Goal: Task Accomplishment & Management: Complete application form

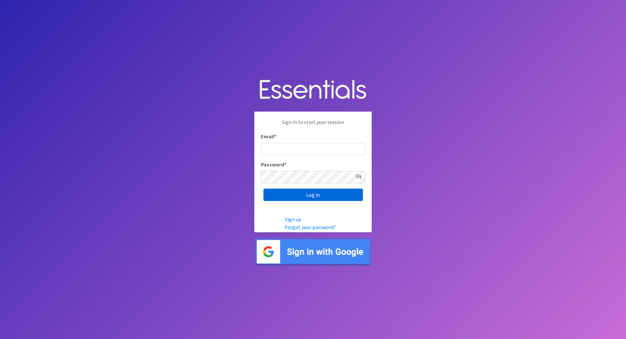
type input "[PERSON_NAME][EMAIL_ADDRESS][DOMAIN_NAME]"
click at [313, 194] on input "Log in" at bounding box center [312, 194] width 99 height 12
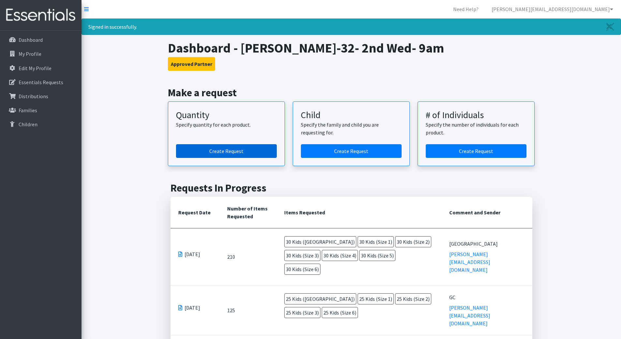
click at [245, 151] on link "Create Request" at bounding box center [226, 151] width 101 height 14
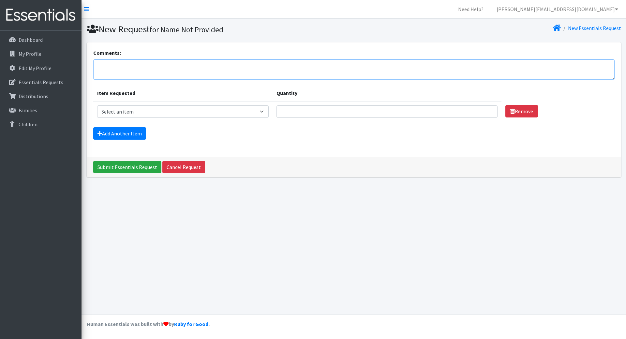
click at [111, 61] on textarea "Comments:" at bounding box center [353, 69] width 521 height 20
type textarea "OCC"
click at [133, 113] on select "Select an item Kids (Newborn) Kids (Size 1) Kids (Size 2) Kids (Size 3) Kids (S…" at bounding box center [183, 111] width 172 height 12
select select "3400"
click at [97, 105] on select "Select an item Kids (Newborn) Kids (Size 1) Kids (Size 2) Kids (Size 3) Kids (S…" at bounding box center [183, 111] width 172 height 12
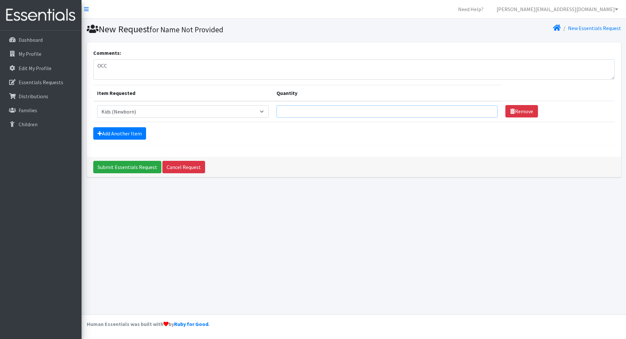
click at [291, 114] on input "Quantity" at bounding box center [386, 111] width 221 height 12
type input "30"
click at [114, 134] on link "Add Another Item" at bounding box center [119, 133] width 53 height 12
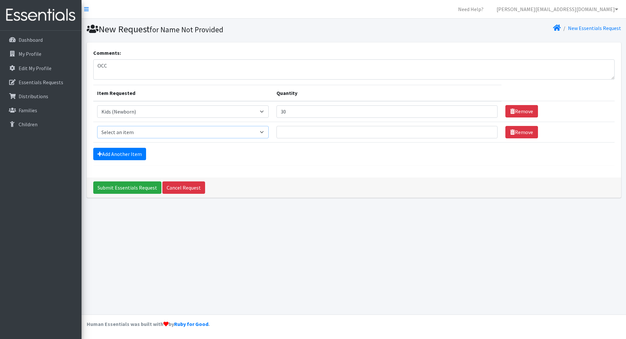
click at [118, 133] on select "Select an item Kids (Newborn) Kids (Size 1) Kids (Size 2) Kids (Size 3) Kids (S…" at bounding box center [183, 132] width 172 height 12
select select "3401"
click at [97, 126] on select "Select an item Kids (Newborn) Kids (Size 1) Kids (Size 2) Kids (Size 3) Kids (S…" at bounding box center [183, 132] width 172 height 12
click at [319, 130] on input "Quantity" at bounding box center [386, 132] width 221 height 12
type input "30"
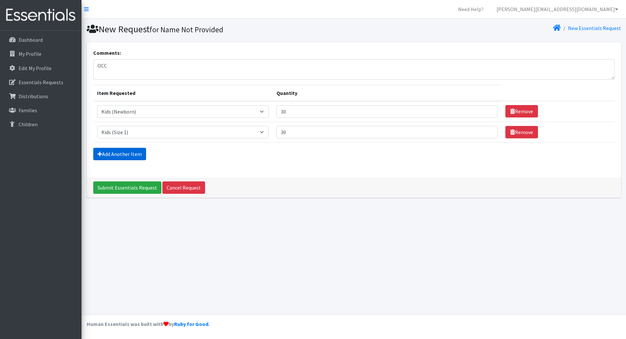
click at [127, 153] on link "Add Another Item" at bounding box center [119, 154] width 53 height 12
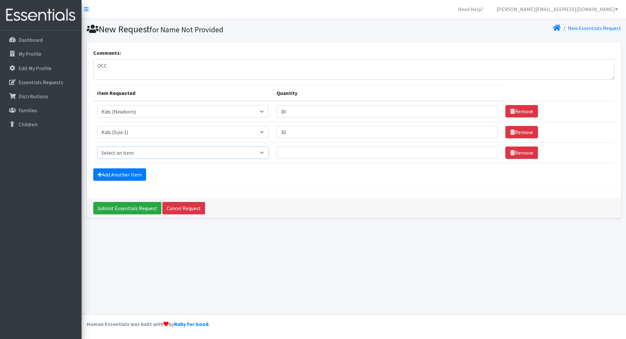
click at [129, 148] on select "Select an item Kids (Newborn) Kids (Size 1) Kids (Size 2) Kids (Size 3) Kids (S…" at bounding box center [183, 152] width 172 height 12
select select "3420"
click at [97, 146] on select "Select an item Kids (Newborn) Kids (Size 1) Kids (Size 2) Kids (Size 3) Kids (S…" at bounding box center [183, 152] width 172 height 12
click at [287, 156] on input "Quantity" at bounding box center [386, 152] width 221 height 12
type input "30"
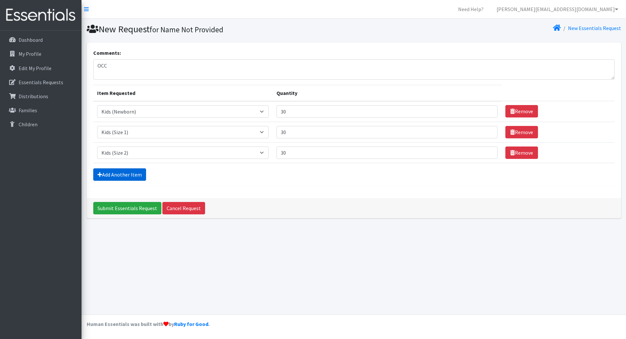
click at [125, 177] on link "Add Another Item" at bounding box center [119, 174] width 53 height 12
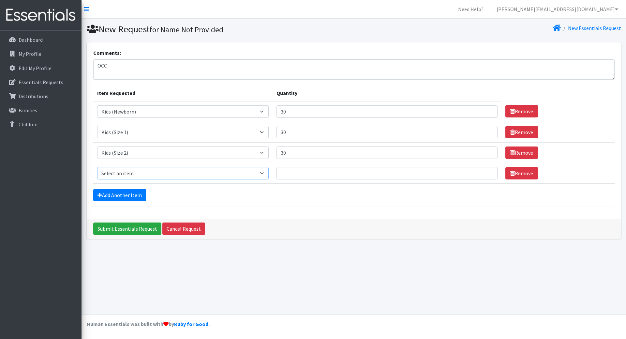
click at [128, 174] on select "Select an item Kids (Newborn) Kids (Size 1) Kids (Size 2) Kids (Size 3) Kids (S…" at bounding box center [183, 173] width 172 height 12
click at [97, 167] on select "Select an item Kids (Newborn) Kids (Size 1) Kids (Size 2) Kids (Size 3) Kids (S…" at bounding box center [183, 173] width 172 height 12
click at [121, 173] on select "Select an item Kids (Newborn) Kids (Size 1) Kids (Size 2) Kids (Size 3) Kids (S…" at bounding box center [183, 173] width 172 height 12
select select "3394"
click at [97, 167] on select "Select an item Kids (Newborn) Kids (Size 1) Kids (Size 2) Kids (Size 3) Kids (S…" at bounding box center [183, 173] width 172 height 12
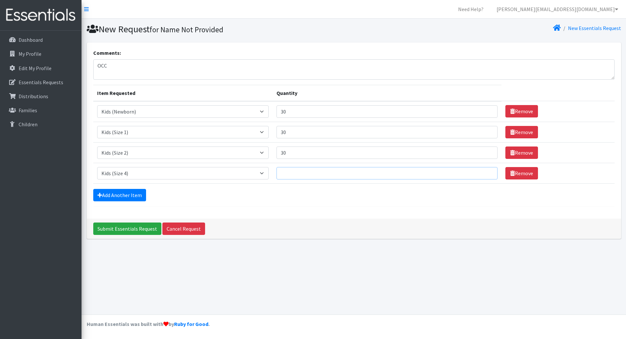
click at [300, 171] on input "Quantity" at bounding box center [386, 173] width 221 height 12
type input "30"
click at [98, 195] on icon at bounding box center [99, 194] width 5 height 5
click at [114, 197] on link "Add Another Item" at bounding box center [119, 195] width 53 height 12
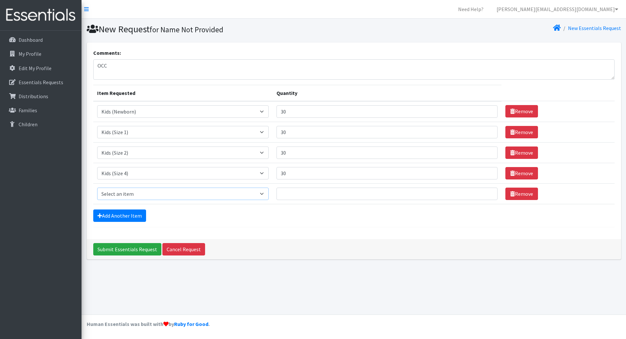
click at [122, 193] on select "Select an item Kids (Newborn) Kids (Size 1) Kids (Size 2) Kids (Size 3) Kids (S…" at bounding box center [183, 193] width 172 height 12
select select "3407"
click at [97, 187] on select "Select an item Kids (Newborn) Kids (Size 1) Kids (Size 2) Kids (Size 3) Kids (S…" at bounding box center [183, 193] width 172 height 12
click at [333, 197] on input "Quantity" at bounding box center [386, 193] width 221 height 12
type input "30"
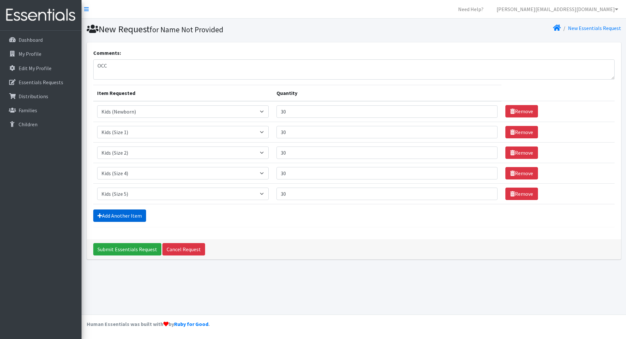
click at [103, 215] on link "Add Another Item" at bounding box center [119, 215] width 53 height 12
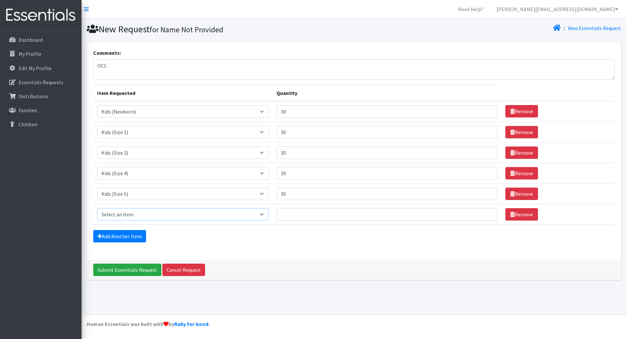
click at [107, 214] on select "Select an item Kids (Newborn) Kids (Size 1) Kids (Size 2) Kids (Size 3) Kids (S…" at bounding box center [183, 214] width 172 height 12
select select "3419"
click at [97, 208] on select "Select an item Kids (Newborn) Kids (Size 1) Kids (Size 2) Kids (Size 3) Kids (S…" at bounding box center [183, 214] width 172 height 12
click at [296, 209] on input "Quantity" at bounding box center [386, 214] width 221 height 12
type input "30"
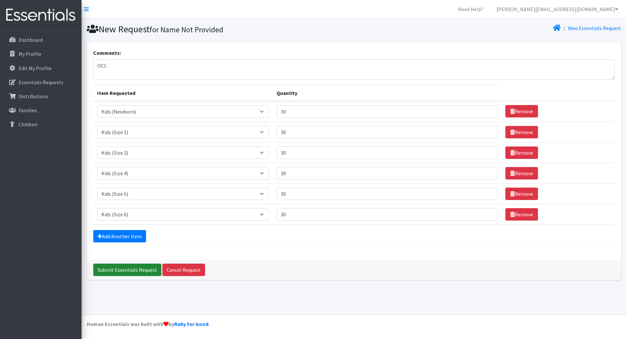
click at [141, 273] on input "Submit Essentials Request" at bounding box center [127, 269] width 68 height 12
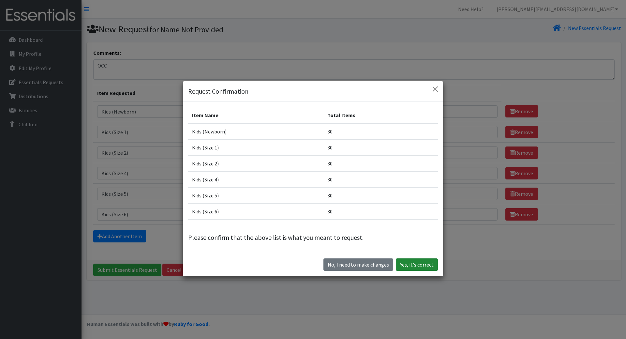
click at [412, 269] on button "Yes, it's correct" at bounding box center [417, 264] width 42 height 12
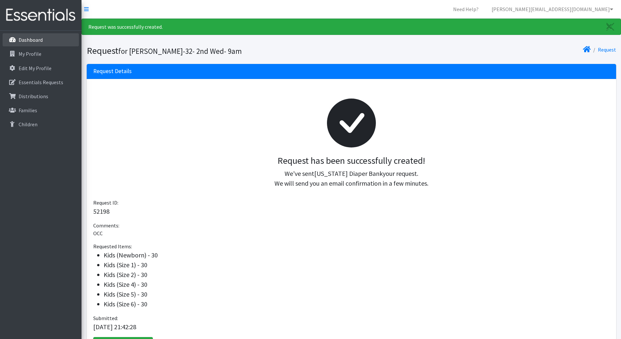
click at [30, 39] on p "Dashboard" at bounding box center [31, 40] width 24 height 7
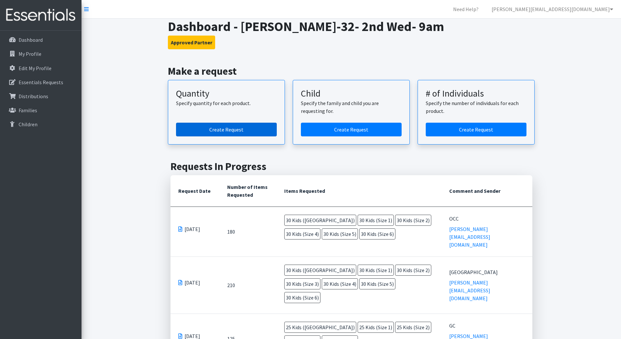
click at [225, 130] on link "Create Request" at bounding box center [226, 130] width 101 height 14
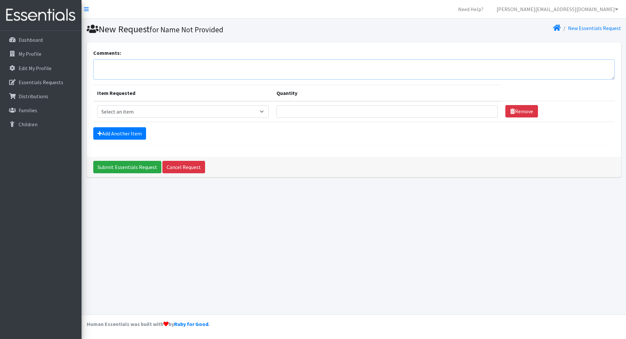
click at [147, 73] on textarea "Comments:" at bounding box center [353, 69] width 521 height 20
type textarea "Grande"
click at [151, 111] on select "Select an item Kids (Newborn) Kids (Size 1) Kids (Size 2) Kids (Size 3) Kids (S…" at bounding box center [183, 111] width 172 height 12
select select "3400"
click at [97, 105] on select "Select an item Kids (Newborn) Kids (Size 1) Kids (Size 2) Kids (Size 3) Kids (S…" at bounding box center [183, 111] width 172 height 12
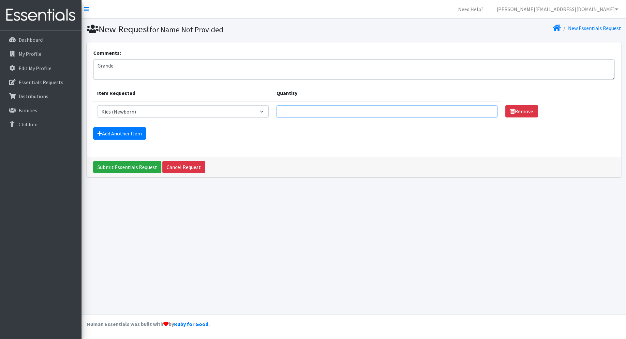
click at [312, 110] on input "Quantity" at bounding box center [386, 111] width 221 height 12
type input "30"
click at [133, 137] on link "Add Another Item" at bounding box center [119, 133] width 53 height 12
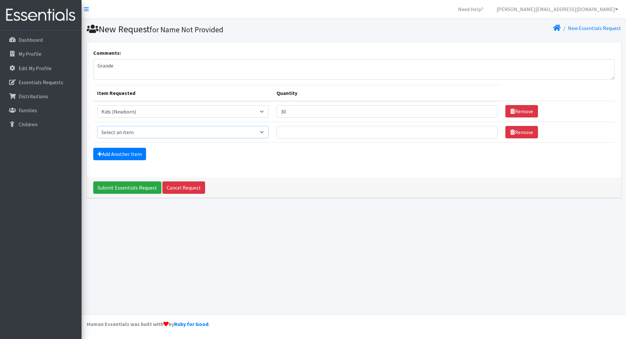
click at [132, 130] on select "Select an item Kids (Newborn) Kids (Size 1) Kids (Size 2) Kids (Size 3) Kids (S…" at bounding box center [183, 132] width 172 height 12
select select "3401"
click at [97, 126] on select "Select an item Kids (Newborn) Kids (Size 1) Kids (Size 2) Kids (Size 3) Kids (S…" at bounding box center [183, 132] width 172 height 12
click at [286, 135] on input "Quantity" at bounding box center [386, 132] width 221 height 12
type input "30"
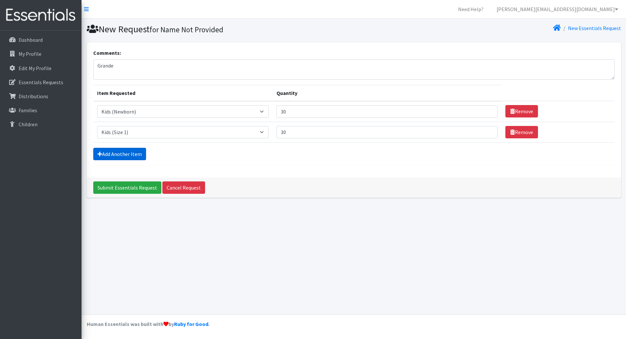
click at [111, 153] on link "Add Another Item" at bounding box center [119, 154] width 53 height 12
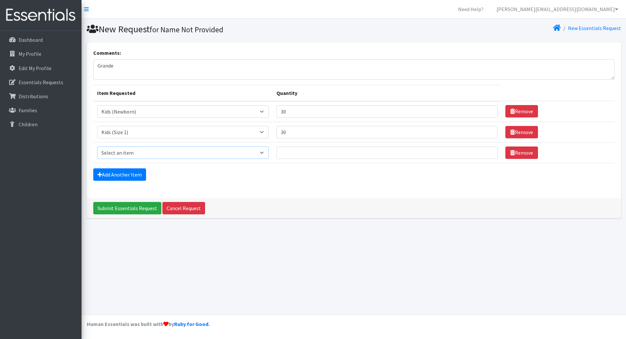
click at [111, 153] on select "Select an item Kids (Newborn) Kids (Size 1) Kids (Size 2) Kids (Size 3) Kids (S…" at bounding box center [183, 152] width 172 height 12
select select "3420"
click at [97, 146] on select "Select an item Kids (Newborn) Kids (Size 1) Kids (Size 2) Kids (Size 3) Kids (S…" at bounding box center [183, 152] width 172 height 12
click at [333, 157] on input "Quantity" at bounding box center [386, 152] width 221 height 12
type input "30"
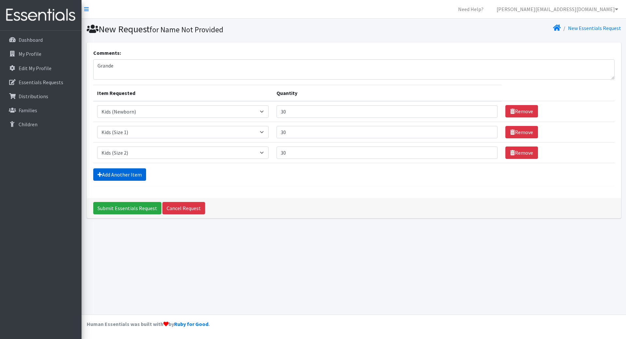
click at [100, 176] on icon at bounding box center [99, 174] width 5 height 5
click at [109, 179] on link "Add Another Item" at bounding box center [119, 174] width 53 height 12
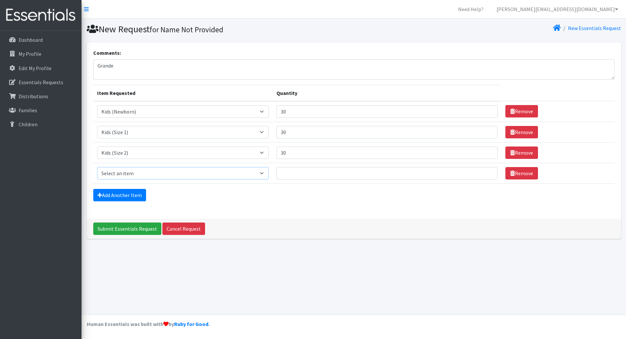
click at [124, 176] on select "Select an item Kids (Newborn) Kids (Size 1) Kids (Size 2) Kids (Size 3) Kids (S…" at bounding box center [183, 173] width 172 height 12
select select "3393"
click at [97, 167] on select "Select an item Kids (Newborn) Kids (Size 1) Kids (Size 2) Kids (Size 3) Kids (S…" at bounding box center [183, 173] width 172 height 12
click at [327, 176] on input "Quantity" at bounding box center [386, 173] width 221 height 12
type input "30"
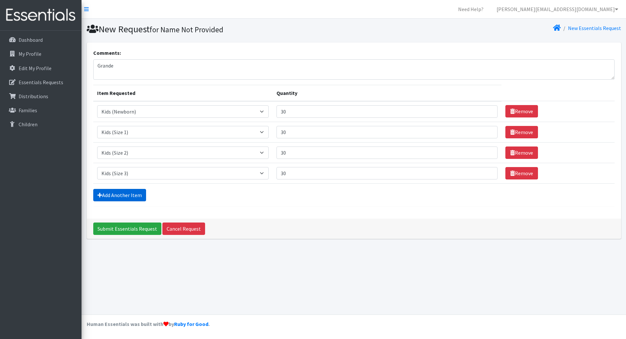
click at [128, 191] on link "Add Another Item" at bounding box center [119, 195] width 53 height 12
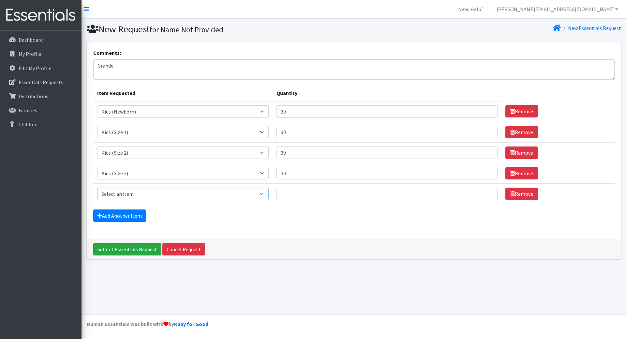
click at [126, 194] on select "Select an item Kids (Newborn) Kids (Size 1) Kids (Size 2) Kids (Size 3) Kids (S…" at bounding box center [183, 193] width 172 height 12
select select "3394"
click at [97, 187] on select "Select an item Kids (Newborn) Kids (Size 1) Kids (Size 2) Kids (Size 3) Kids (S…" at bounding box center [183, 193] width 172 height 12
click at [315, 197] on input "Quantity" at bounding box center [386, 193] width 221 height 12
type input "30"
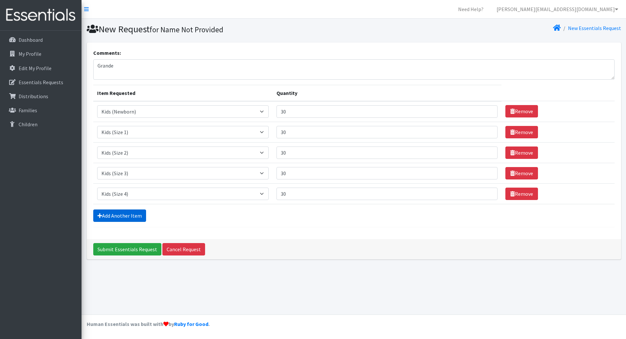
click at [112, 216] on link "Add Another Item" at bounding box center [119, 215] width 53 height 12
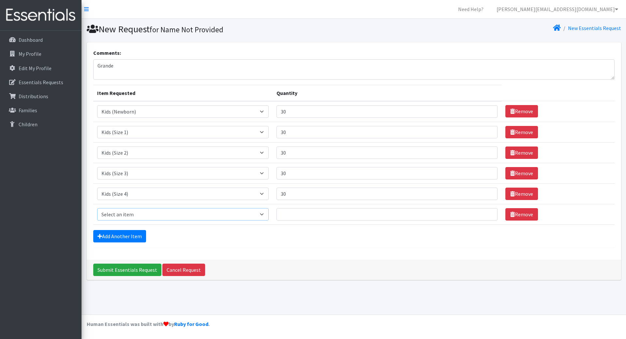
click at [129, 214] on select "Select an item Kids (Newborn) Kids (Size 1) Kids (Size 2) Kids (Size 3) Kids (S…" at bounding box center [183, 214] width 172 height 12
select select "3407"
click at [97, 208] on select "Select an item Kids (Newborn) Kids (Size 1) Kids (Size 2) Kids (Size 3) Kids (S…" at bounding box center [183, 214] width 172 height 12
click at [314, 212] on input "Quantity" at bounding box center [386, 214] width 221 height 12
type input "30"
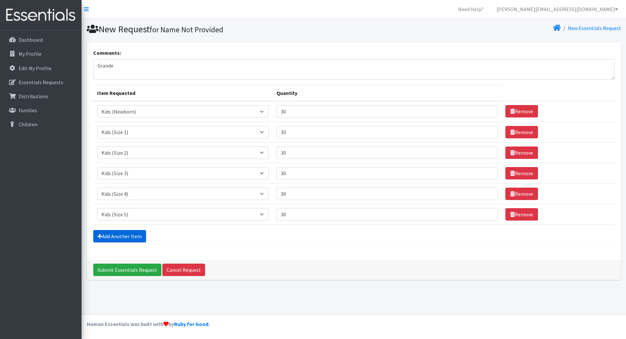
click at [131, 235] on link "Add Another Item" at bounding box center [119, 236] width 53 height 12
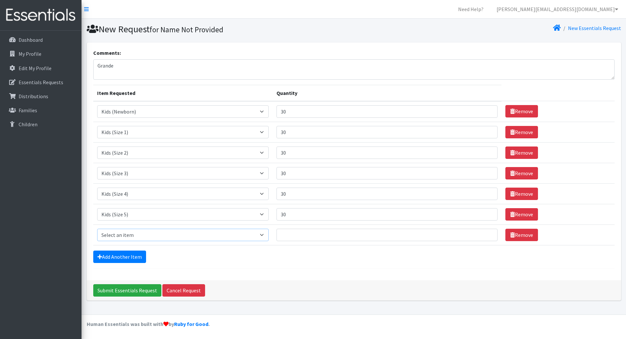
click at [131, 238] on select "Select an item Kids (Newborn) Kids (Size 1) Kids (Size 2) Kids (Size 3) Kids (S…" at bounding box center [183, 234] width 172 height 12
select select "3419"
click at [97, 228] on select "Select an item Kids (Newborn) Kids (Size 1) Kids (Size 2) Kids (Size 3) Kids (S…" at bounding box center [183, 234] width 172 height 12
click at [291, 236] on input "Quantity" at bounding box center [386, 234] width 221 height 12
type input "30"
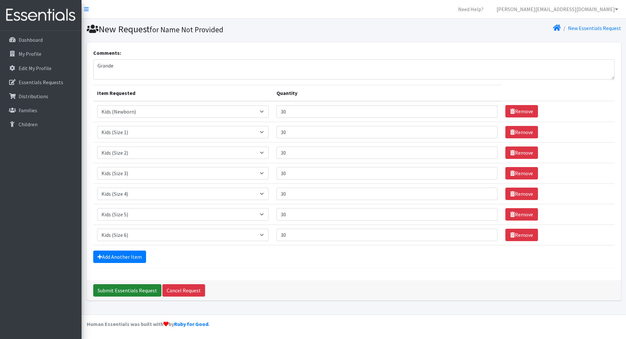
click at [129, 289] on input "Submit Essentials Request" at bounding box center [127, 290] width 68 height 12
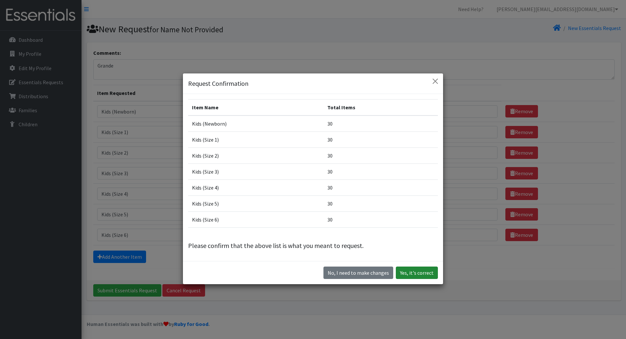
click at [426, 273] on button "Yes, it's correct" at bounding box center [417, 272] width 42 height 12
